Goal: Navigation & Orientation: Find specific page/section

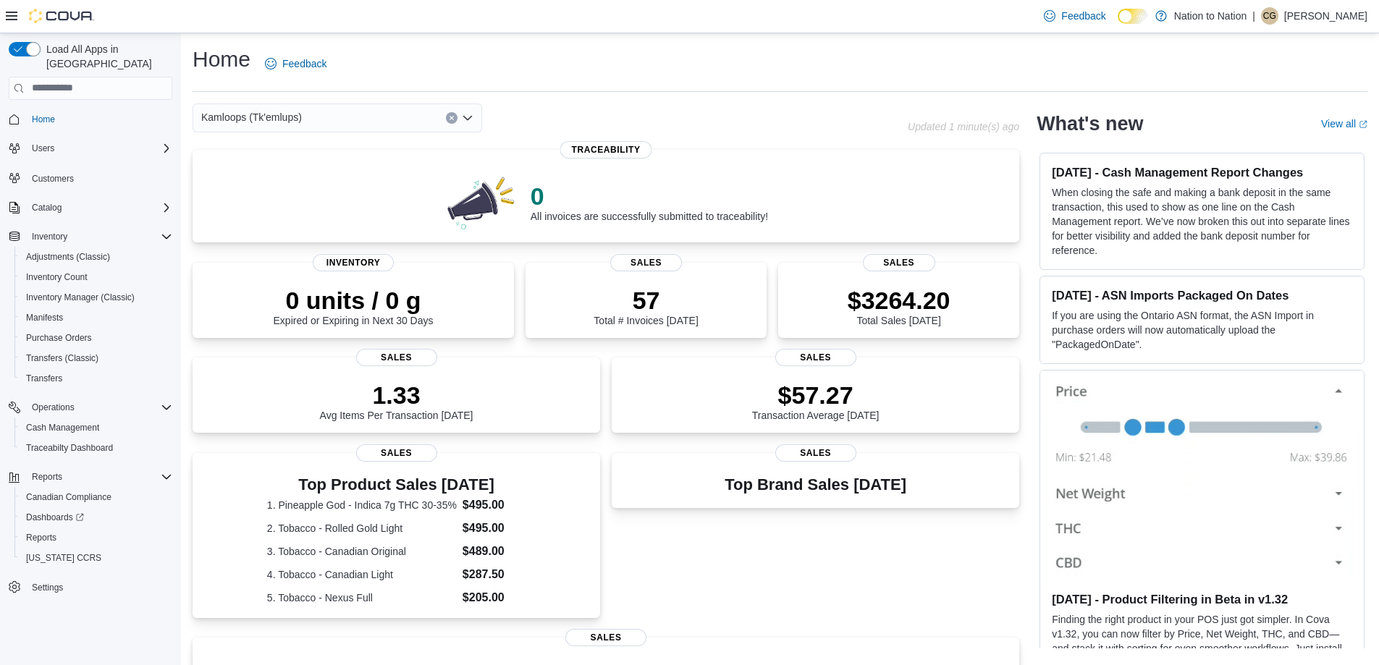
click at [44, 110] on span "Home" at bounding box center [99, 119] width 146 height 18
click at [59, 111] on link "Home" at bounding box center [43, 119] width 35 height 17
